Goal: Task Accomplishment & Management: Use online tool/utility

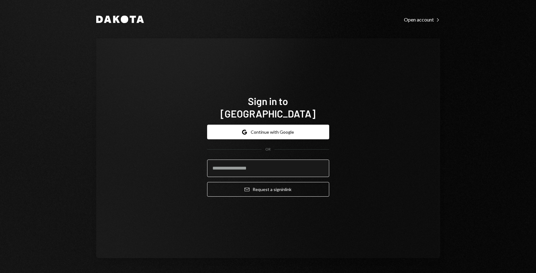
click at [252, 160] on input "email" at bounding box center [268, 167] width 122 height 17
type input "**********"
click at [207, 182] on button "Email Request a sign in link" at bounding box center [268, 189] width 122 height 15
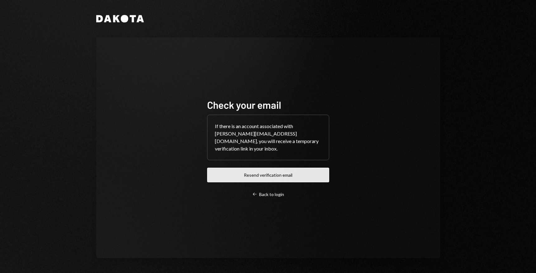
click at [284, 175] on button "Resend verification email" at bounding box center [268, 174] width 122 height 15
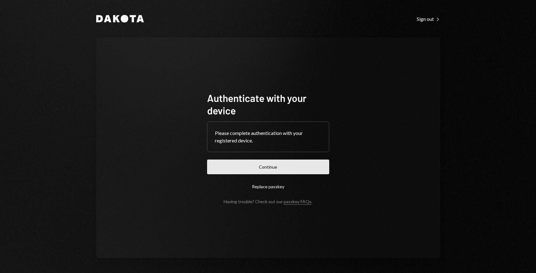
click at [266, 166] on button "Continue" at bounding box center [268, 166] width 122 height 15
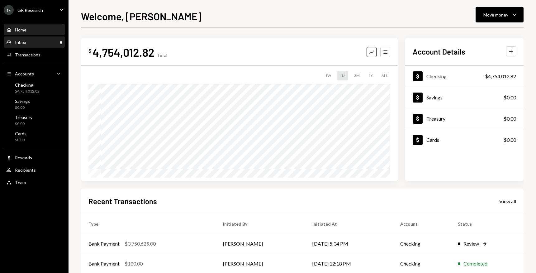
click at [27, 42] on div "Inbox Inbox" at bounding box center [34, 43] width 56 height 6
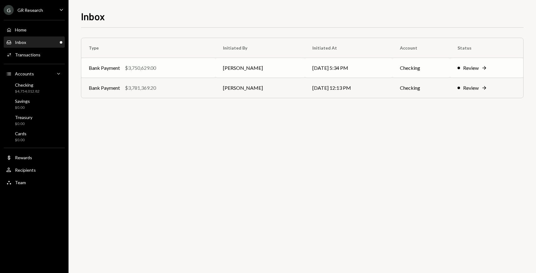
click at [481, 68] on div "Review Right Arrow" at bounding box center [486, 67] width 58 height 7
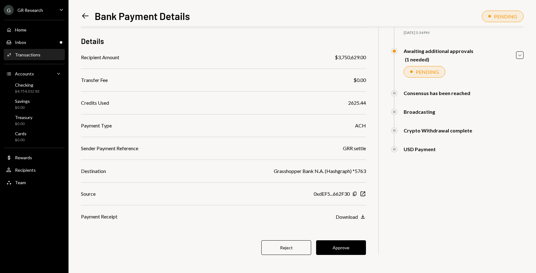
scroll to position [47, 0]
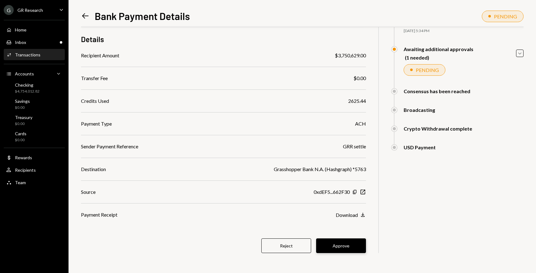
click at [346, 245] on button "Approve" at bounding box center [341, 245] width 50 height 15
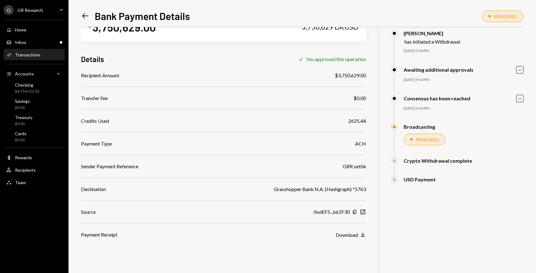
scroll to position [27, 0]
